Goal: Information Seeking & Learning: Learn about a topic

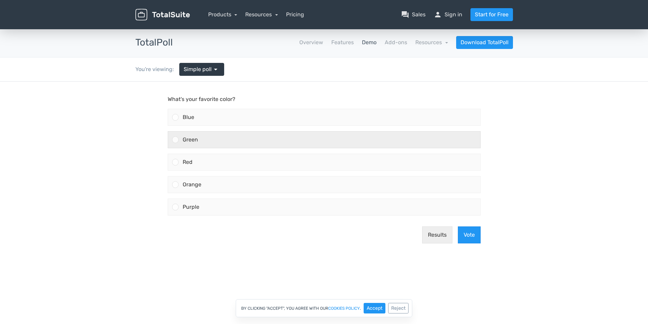
click at [269, 141] on div "Green" at bounding box center [328, 140] width 301 height 16
click at [175, 140] on input "Green" at bounding box center [175, 140] width 0 height 0
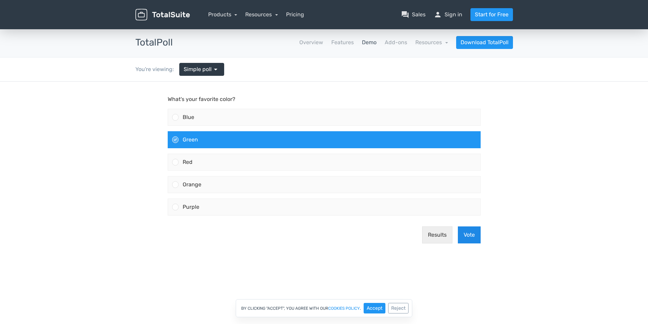
click at [464, 238] on button "Vote" at bounding box center [469, 234] width 23 height 17
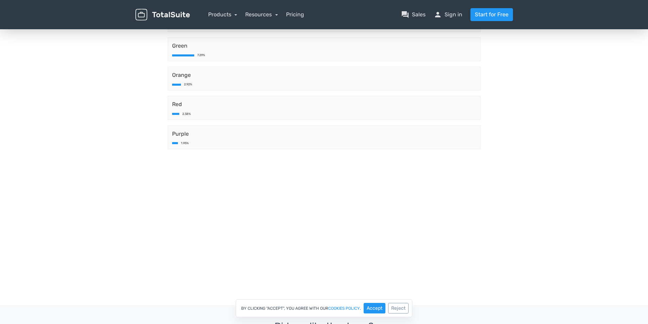
scroll to position [136, 0]
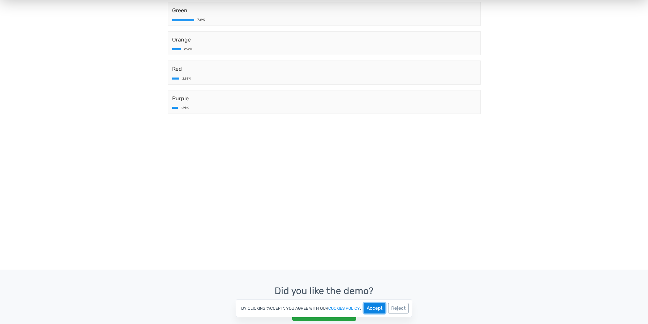
click at [377, 310] on button "Accept" at bounding box center [374, 308] width 22 height 11
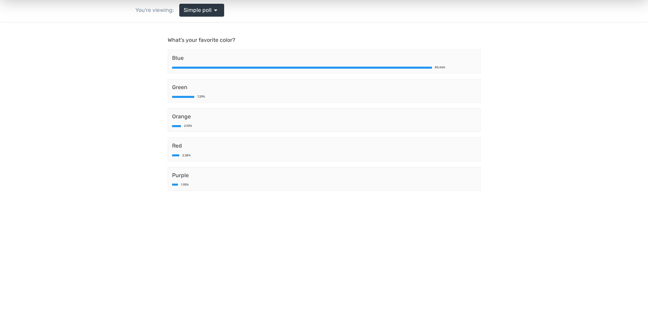
scroll to position [0, 0]
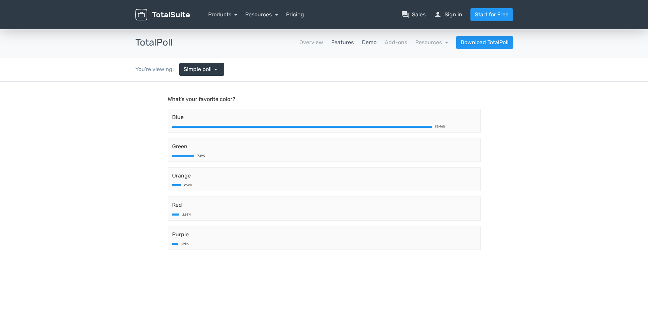
click at [353, 43] on link "Features" at bounding box center [342, 42] width 22 height 8
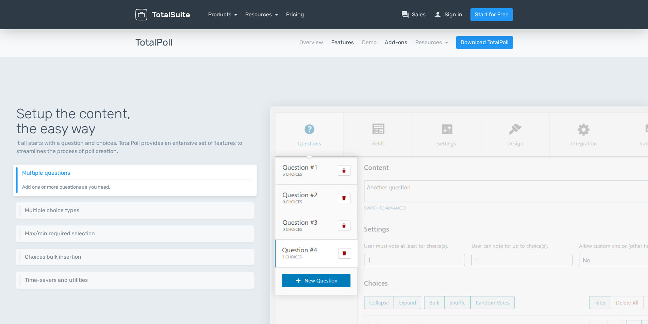
click at [400, 42] on link "Add-ons" at bounding box center [395, 42] width 22 height 8
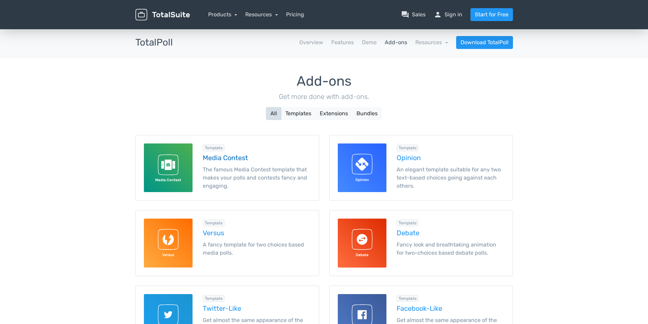
click at [242, 157] on h5 "Media Contest" at bounding box center [257, 157] width 108 height 7
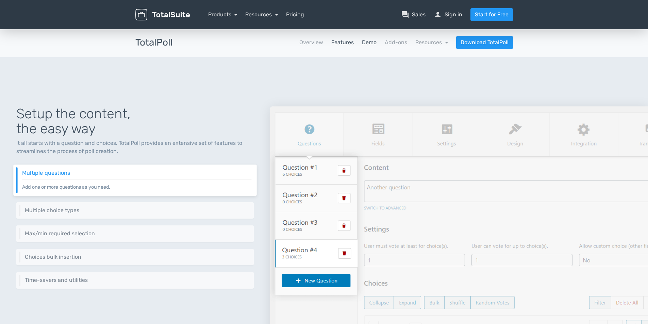
drag, startPoint x: 380, startPoint y: 41, endPoint x: 373, endPoint y: 42, distance: 6.8
click at [380, 41] on nav "Overview Features Demo Add-ons Resources school Documentation article Changelog…" at bounding box center [348, 42] width 340 height 13
click at [373, 42] on link "Demo" at bounding box center [369, 42] width 15 height 8
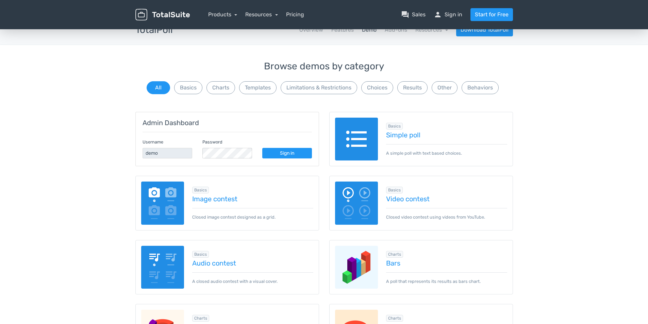
scroll to position [34, 0]
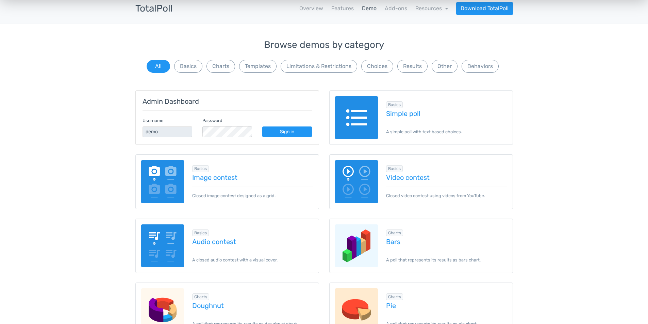
click at [398, 231] on span "Charts" at bounding box center [394, 232] width 17 height 7
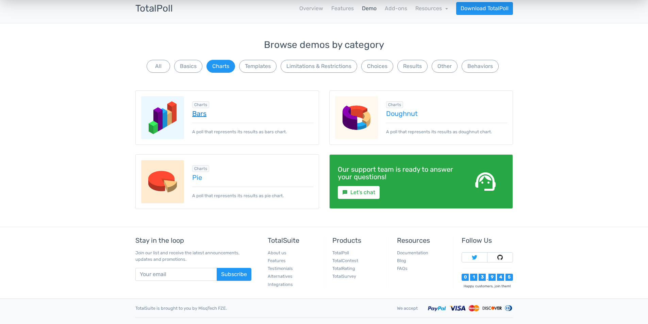
click at [197, 116] on link "Bars" at bounding box center [252, 113] width 121 height 7
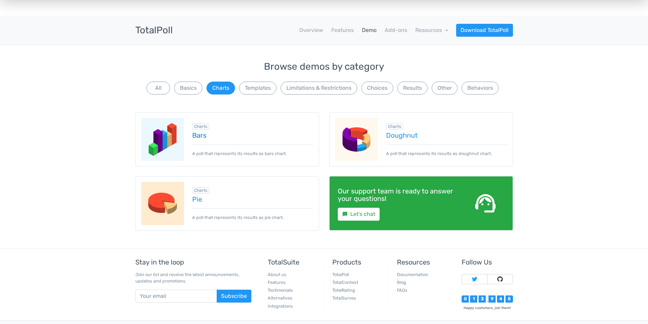
scroll to position [0, 0]
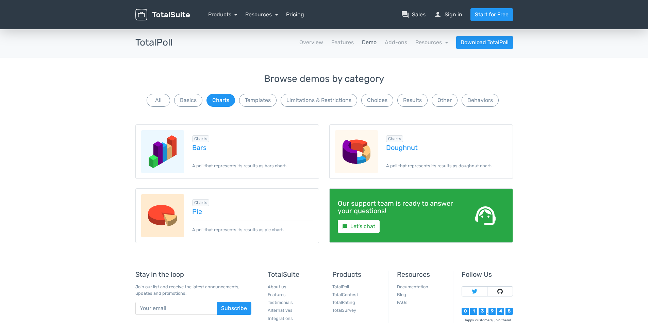
click at [299, 14] on link "Pricing" at bounding box center [295, 15] width 18 height 8
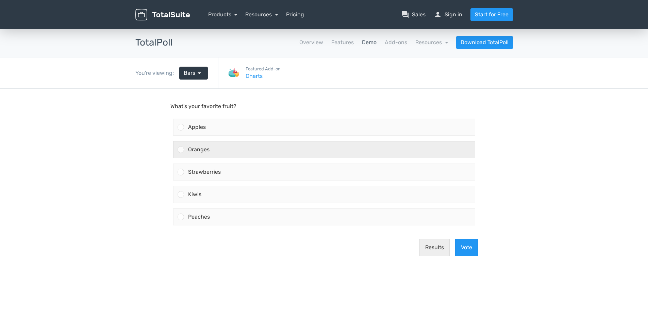
click at [239, 144] on div "Oranges" at bounding box center [329, 149] width 291 height 16
click at [180, 150] on input "Oranges" at bounding box center [180, 150] width 0 height 0
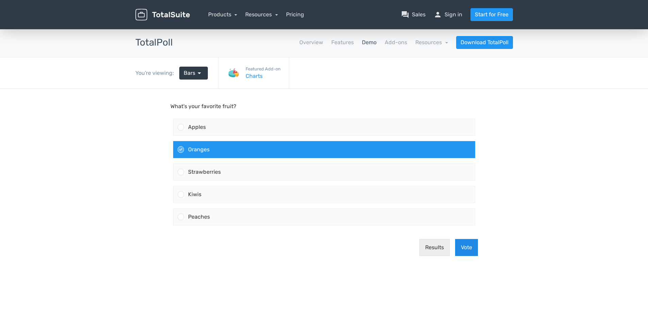
click at [470, 246] on button "Vote" at bounding box center [466, 247] width 23 height 17
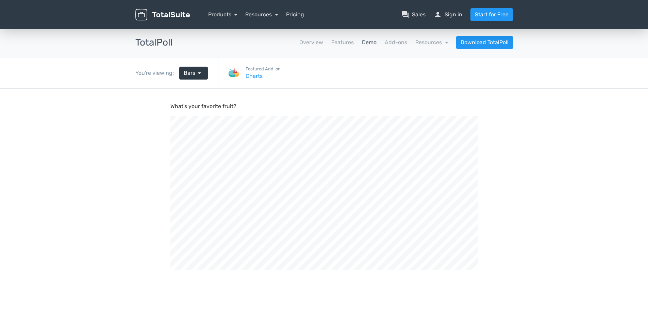
scroll to position [230, 648]
click at [372, 42] on link "Demo" at bounding box center [369, 42] width 15 height 8
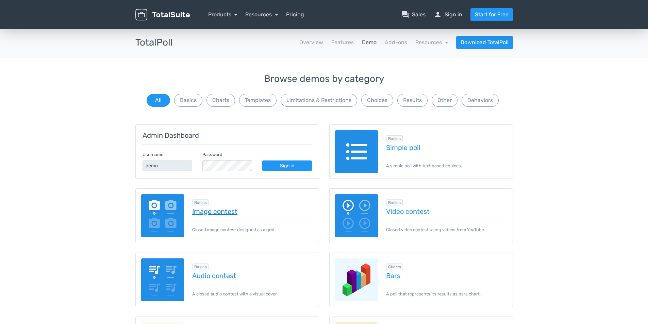
click at [210, 211] on link "Image contest" at bounding box center [252, 211] width 121 height 7
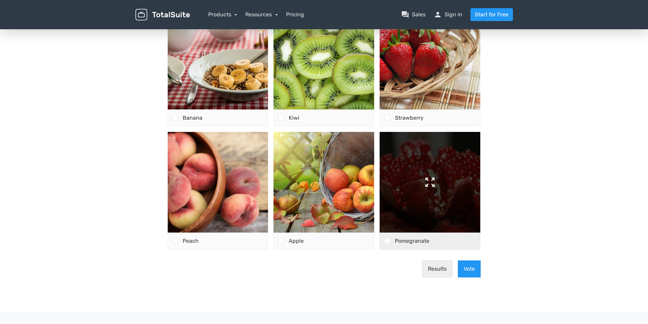
scroll to position [102, 0]
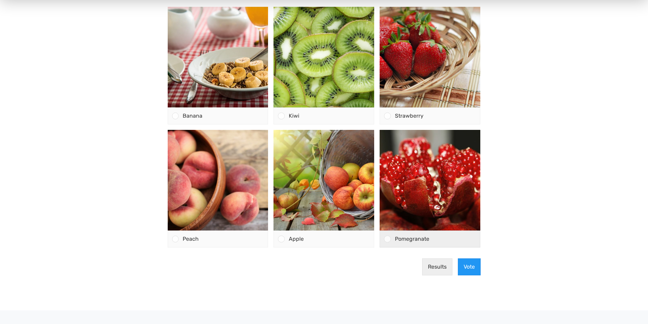
click at [404, 242] on div "Pomegranate" at bounding box center [435, 239] width 89 height 16
click at [387, 239] on input "Pomegranate" at bounding box center [387, 239] width 0 height 0
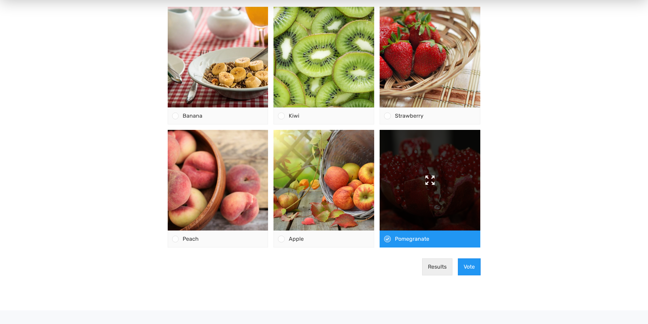
click at [433, 188] on img at bounding box center [429, 180] width 101 height 101
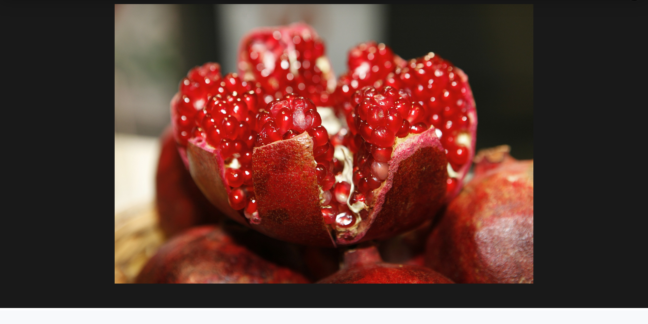
click at [538, 171] on div at bounding box center [324, 143] width 550 height 279
click at [602, 49] on div at bounding box center [324, 144] width 648 height 328
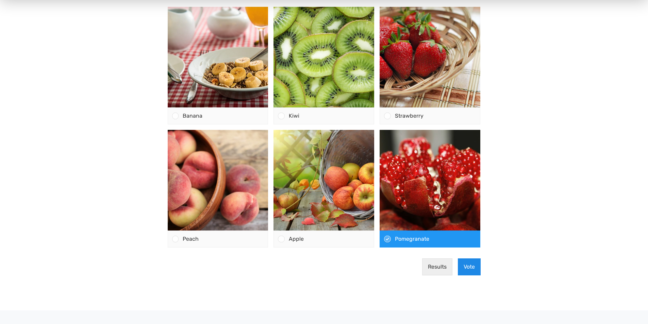
click at [462, 265] on button "Vote" at bounding box center [469, 266] width 23 height 17
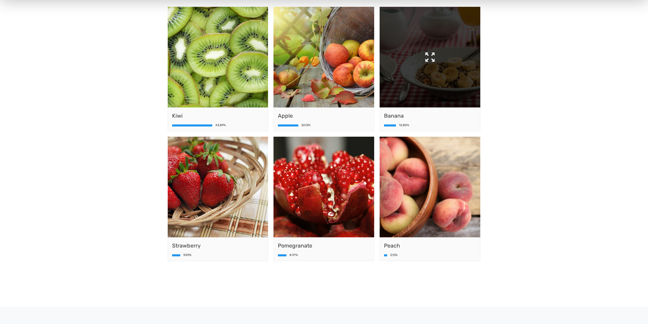
scroll to position [68, 0]
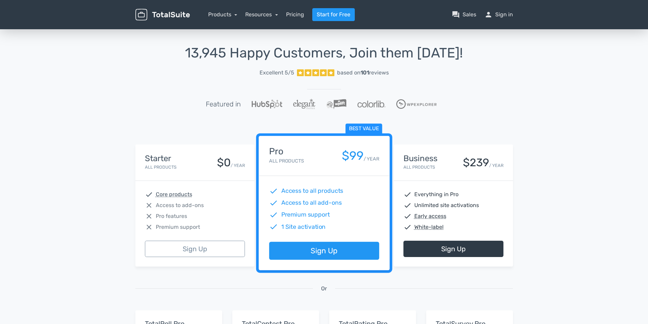
click at [61, 224] on div "13,945 Happy Customers, Join them [DATE]! Excellent 5/5 based on 101 reviews Fe…" at bounding box center [324, 251] width 648 height 446
drag, startPoint x: 280, startPoint y: 207, endPoint x: 328, endPoint y: 207, distance: 47.6
click at [328, 207] on div "check Access to all add-ons" at bounding box center [324, 202] width 110 height 9
click at [328, 207] on span "Access to all add-ons" at bounding box center [311, 202] width 61 height 9
drag, startPoint x: 324, startPoint y: 195, endPoint x: 329, endPoint y: 193, distance: 5.6
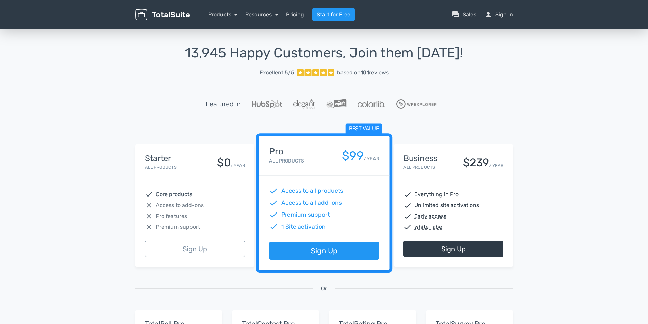
click at [327, 194] on span "Access to all products" at bounding box center [312, 191] width 62 height 9
click at [329, 193] on span "Access to all products" at bounding box center [312, 191] width 62 height 9
click at [224, 15] on link "Products" at bounding box center [222, 14] width 29 height 6
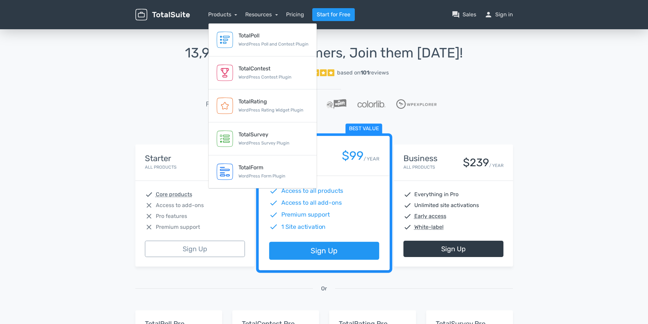
click at [270, 18] on div "Resources article Blog help_center FAQs school Documentation support Customer S…" at bounding box center [261, 15] width 33 height 8
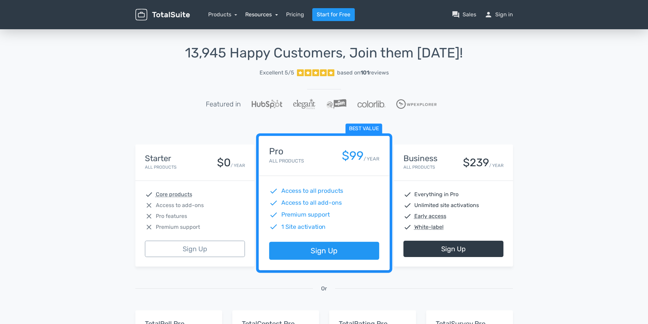
click at [271, 16] on link "Resources" at bounding box center [261, 14] width 33 height 6
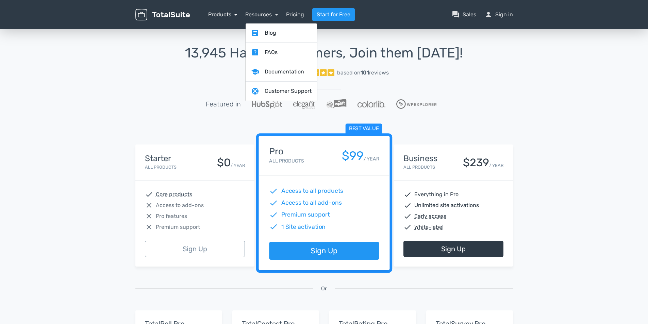
click at [228, 14] on link "Products" at bounding box center [222, 14] width 29 height 6
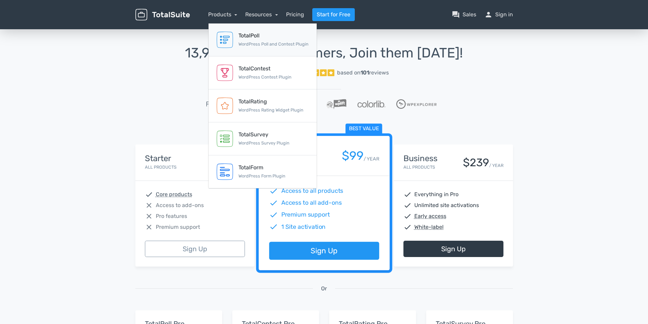
click at [256, 43] on small "WordPress Poll and Contest Plugin" at bounding box center [273, 43] width 70 height 5
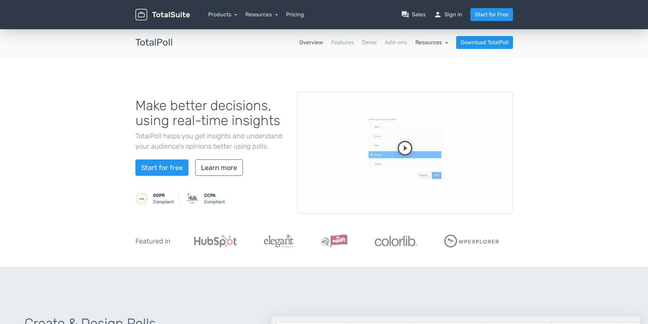
click at [432, 45] on link "Resources" at bounding box center [431, 42] width 33 height 6
click at [591, 90] on div "Make better decisions, using real-time insights TotalPoll helps you get insight…" at bounding box center [324, 162] width 648 height 210
click at [341, 41] on link "Features" at bounding box center [342, 42] width 22 height 8
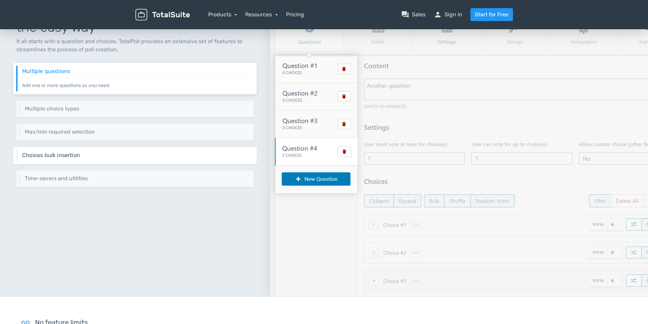
scroll to position [102, 0]
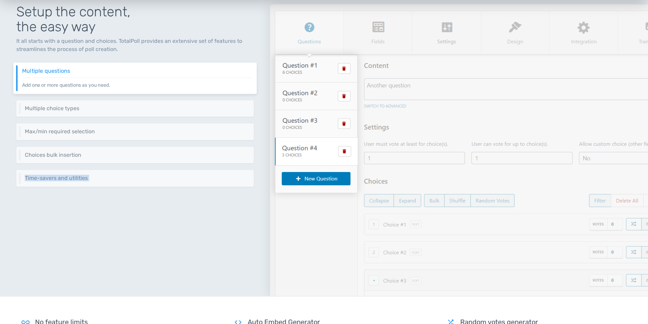
drag, startPoint x: 93, startPoint y: 146, endPoint x: 279, endPoint y: 222, distance: 200.7
click at [266, 221] on div "Setup the content, the easy way It all starts with a question and choices. Tota…" at bounding box center [135, 142] width 270 height 308
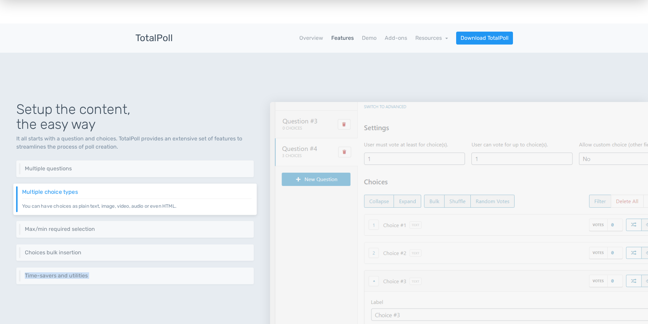
scroll to position [0, 0]
